Goal: Information Seeking & Learning: Check status

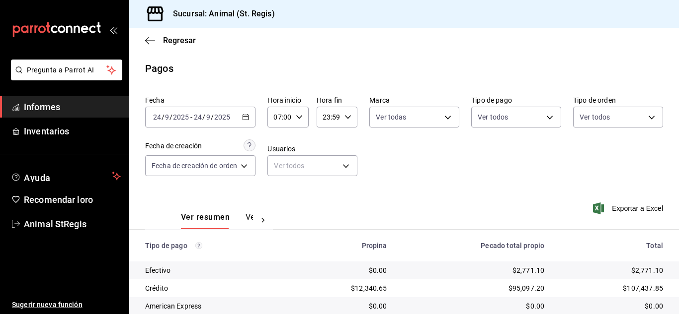
scroll to position [125, 0]
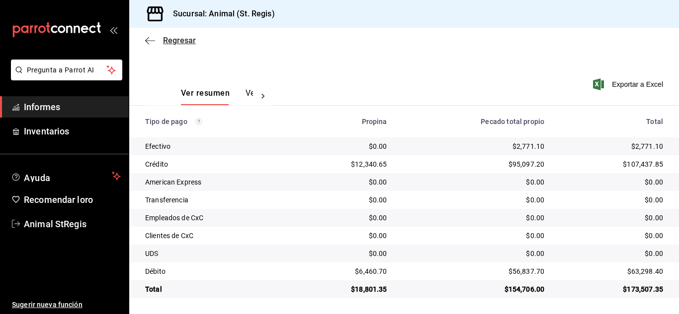
click at [177, 38] on font "Regresar" at bounding box center [179, 40] width 33 height 9
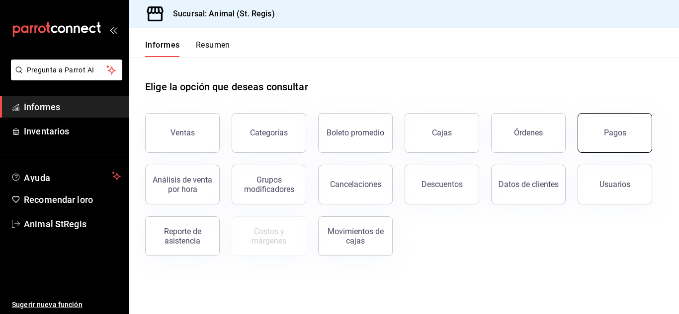
click at [632, 132] on button "Pagos" at bounding box center [614, 133] width 75 height 40
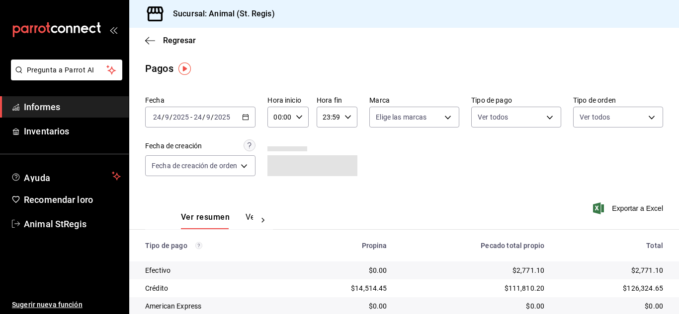
click at [299, 118] on \(Stroke\) "button" at bounding box center [299, 116] width 6 height 3
click at [279, 191] on font "02" at bounding box center [279, 190] width 8 height 8
type input "02:00"
click at [279, 204] on font "06" at bounding box center [279, 206] width 8 height 8
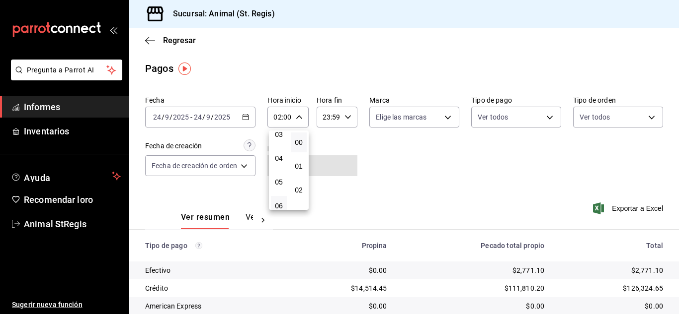
type input "06:00"
drag, startPoint x: 673, startPoint y: 156, endPoint x: 657, endPoint y: 250, distance: 95.2
click at [678, 282] on div at bounding box center [339, 157] width 679 height 314
click at [549, 187] on div "Fecha [DATE] [DATE] - [DATE] [DATE] Hora inicio 06:00 Hora inicio Hora fin 23:5…" at bounding box center [404, 140] width 518 height 96
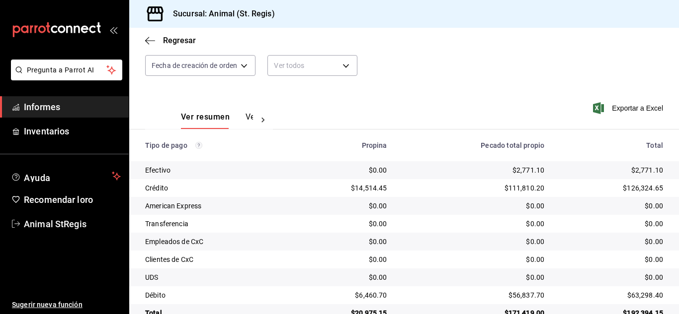
scroll to position [125, 0]
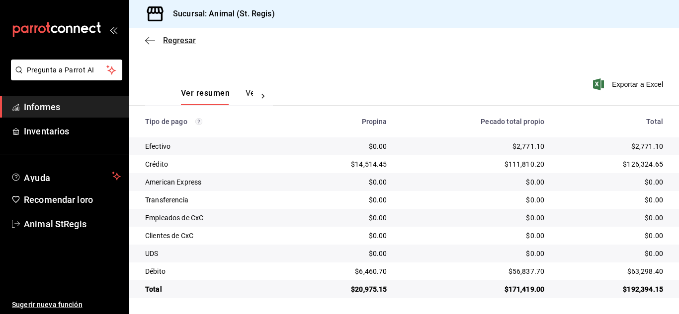
click at [186, 39] on font "Regresar" at bounding box center [179, 40] width 33 height 9
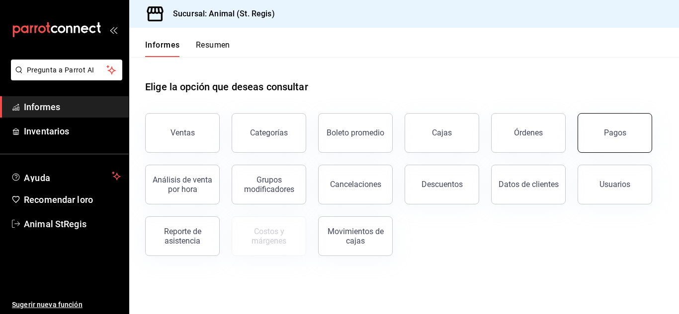
click at [622, 132] on font "Pagos" at bounding box center [615, 132] width 22 height 9
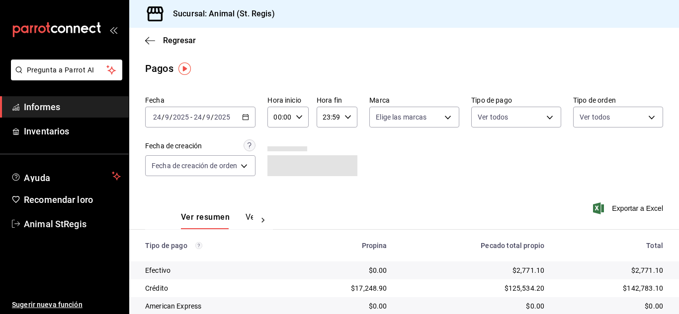
click at [301, 117] on icon "button" at bounding box center [299, 117] width 7 height 7
click at [280, 189] on font "02" at bounding box center [279, 190] width 8 height 8
type input "02:00"
click at [277, 164] on font "06" at bounding box center [279, 166] width 8 height 8
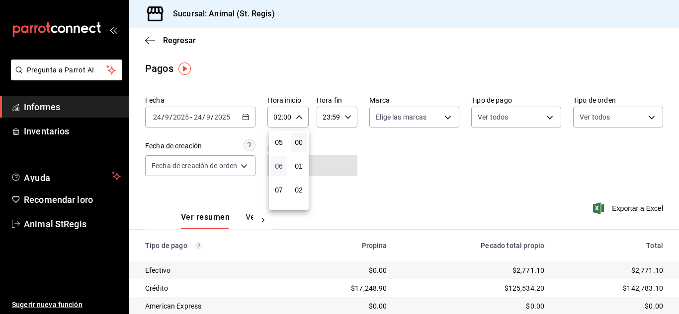
type input "06:00"
click at [475, 185] on div at bounding box center [339, 157] width 679 height 314
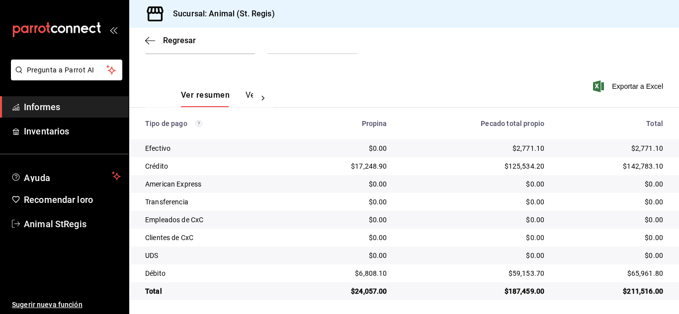
scroll to position [125, 0]
